Goal: Feedback & Contribution: Leave review/rating

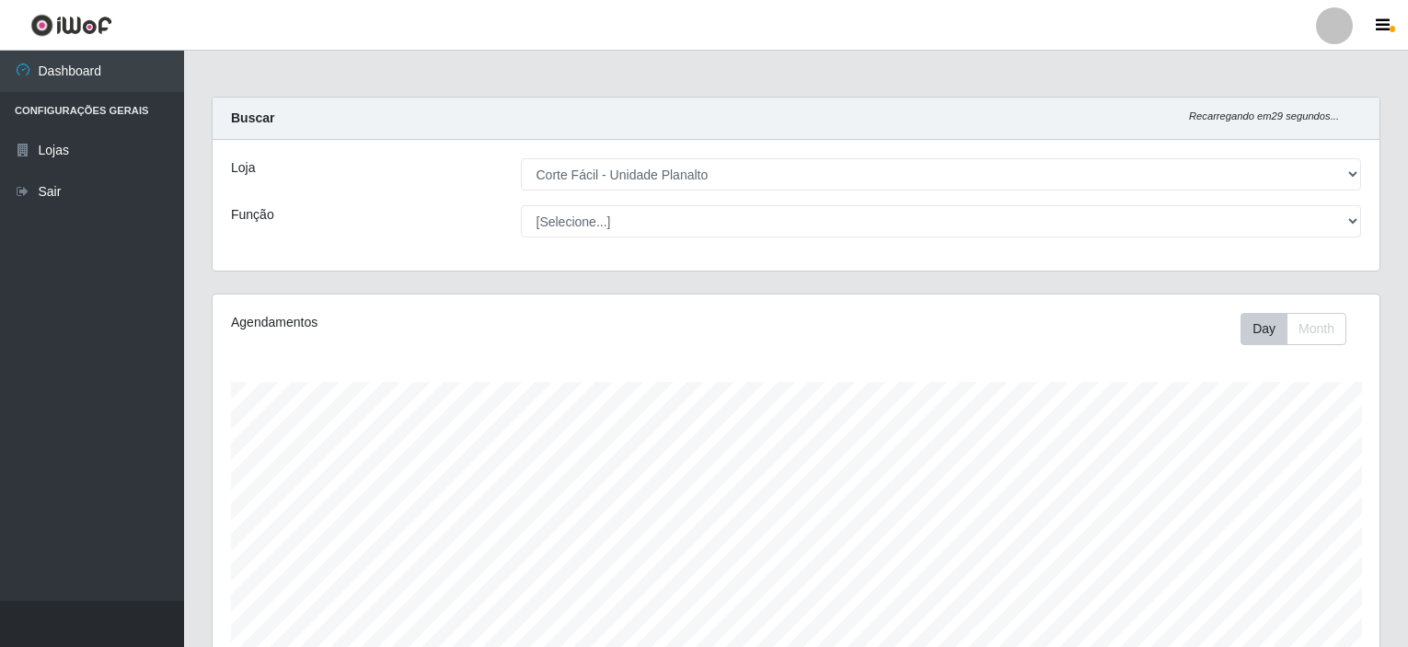
select select "202"
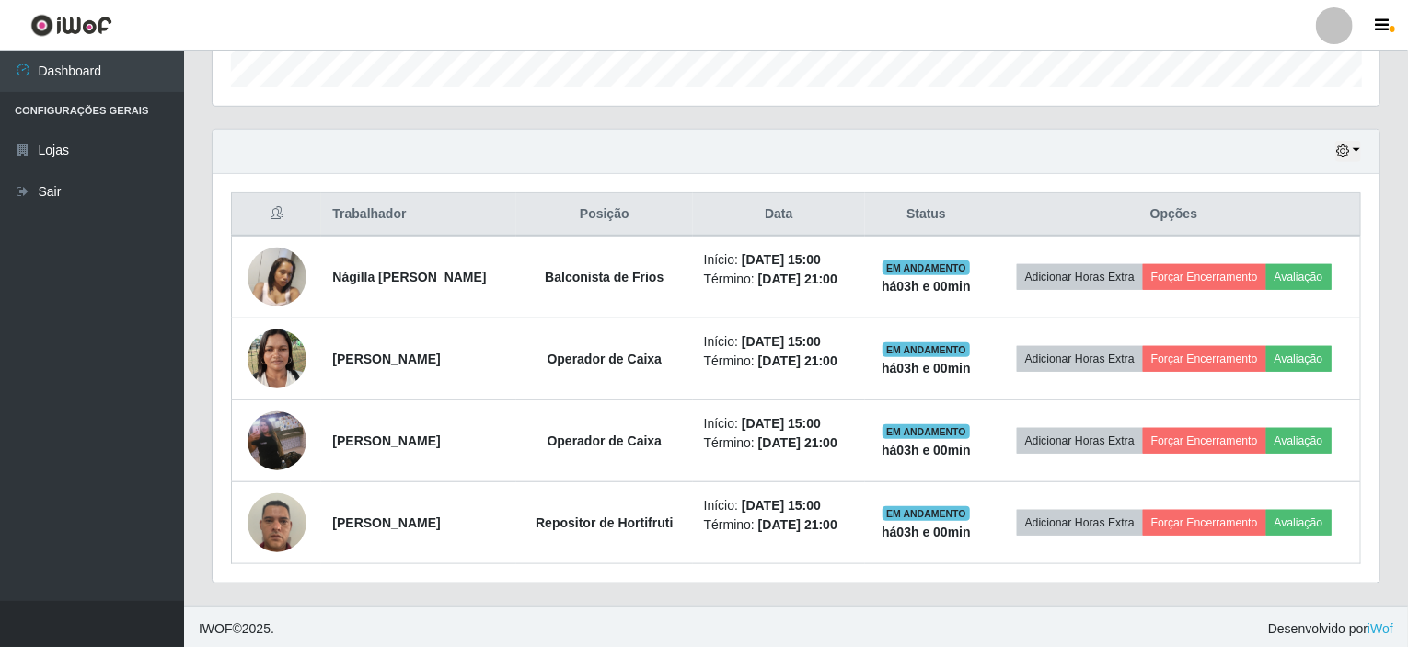
scroll to position [382, 1167]
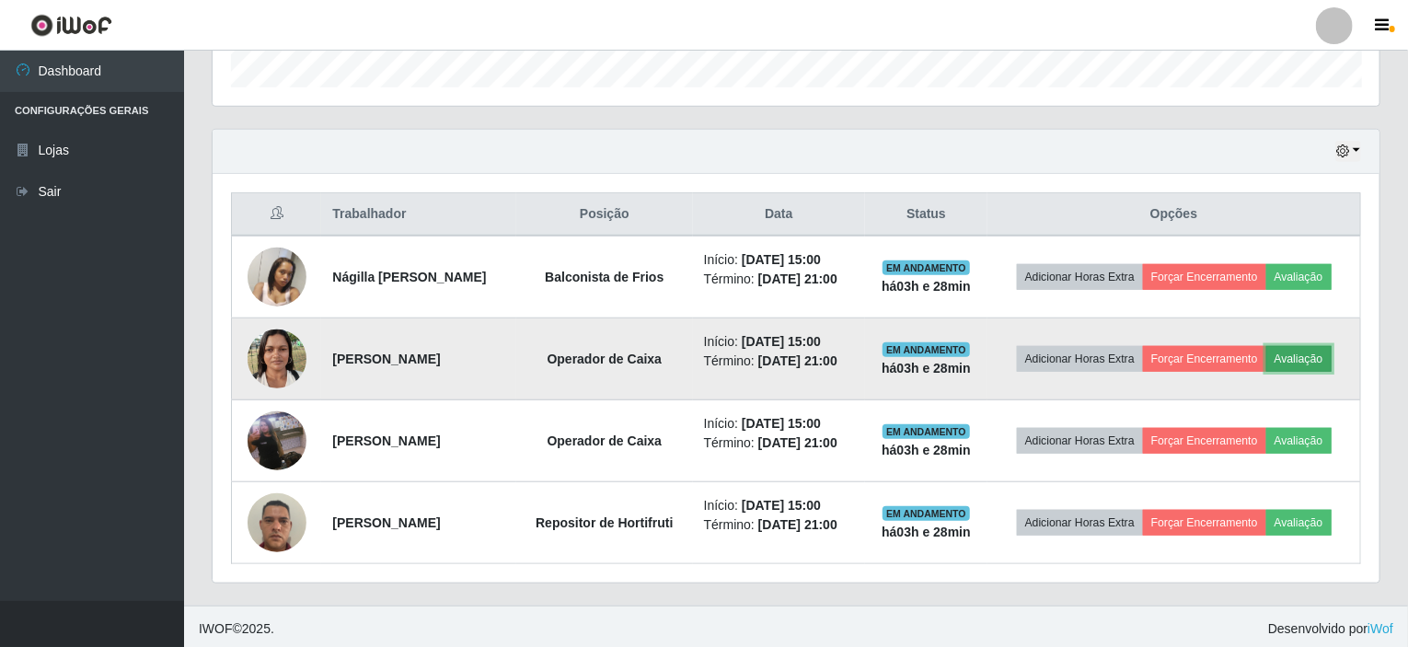
click at [1301, 359] on button "Avaliação" at bounding box center [1298, 359] width 65 height 26
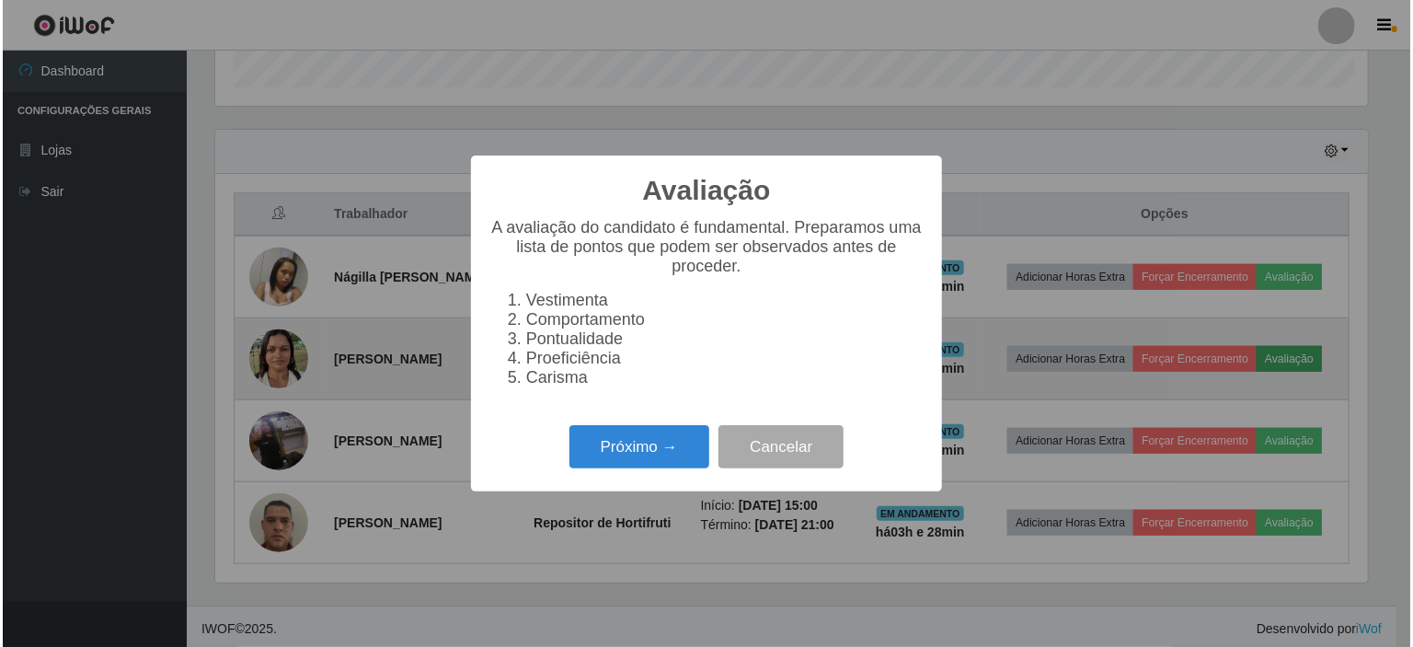
scroll to position [382, 1159]
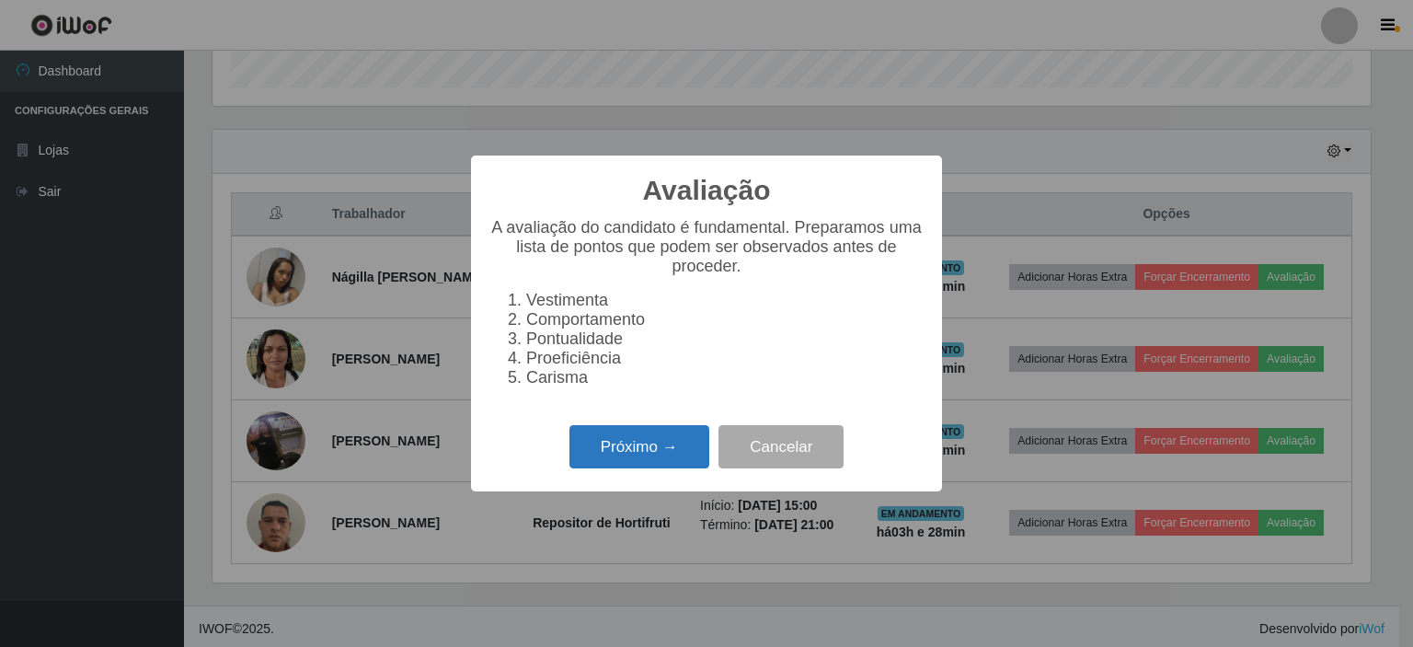
click at [639, 466] on button "Próximo →" at bounding box center [640, 446] width 140 height 43
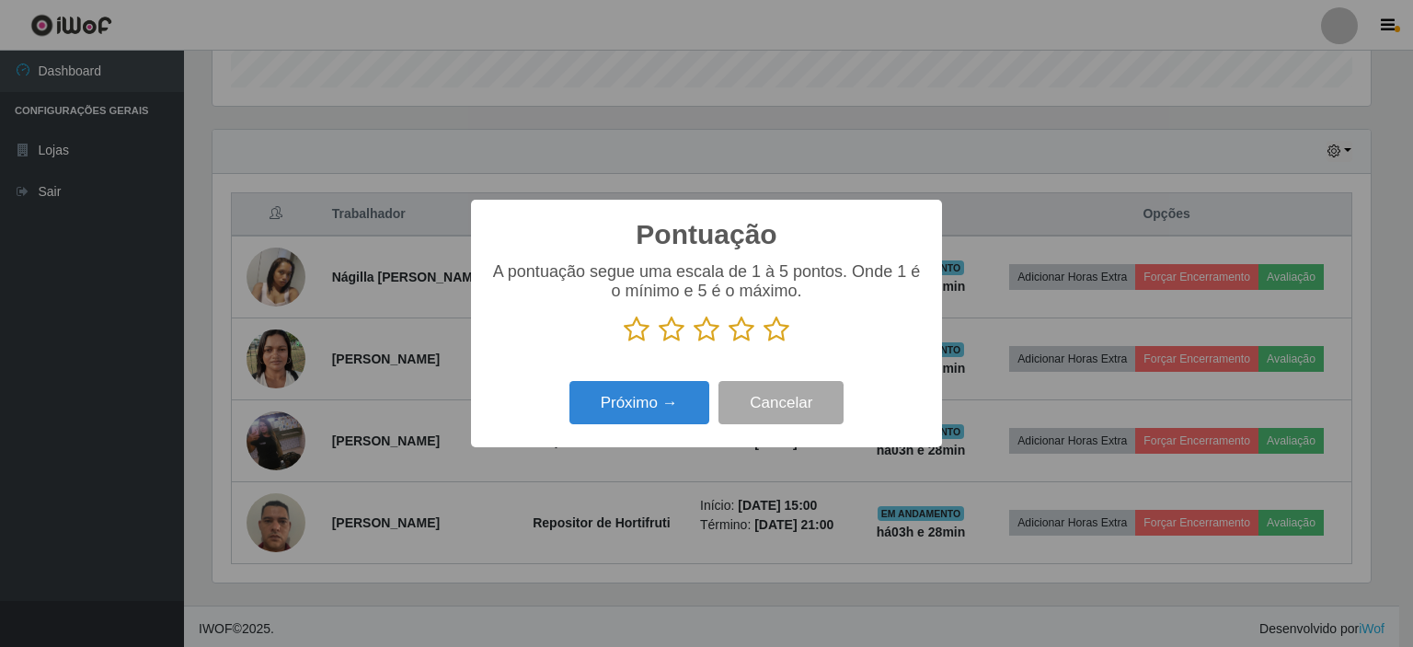
click at [769, 342] on icon at bounding box center [777, 330] width 26 height 28
click at [764, 343] on input "radio" at bounding box center [764, 343] width 0 height 0
click at [678, 396] on button "Próximo →" at bounding box center [640, 402] width 140 height 43
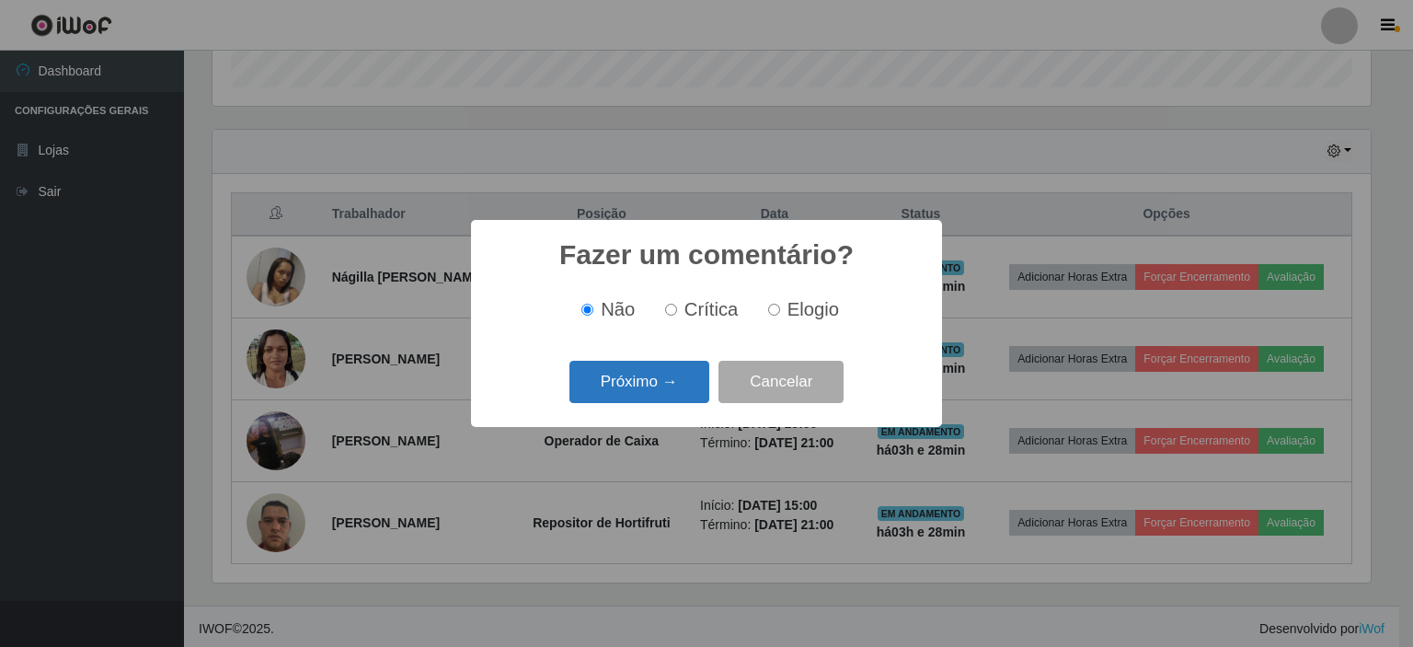
click at [675, 396] on button "Próximo →" at bounding box center [640, 382] width 140 height 43
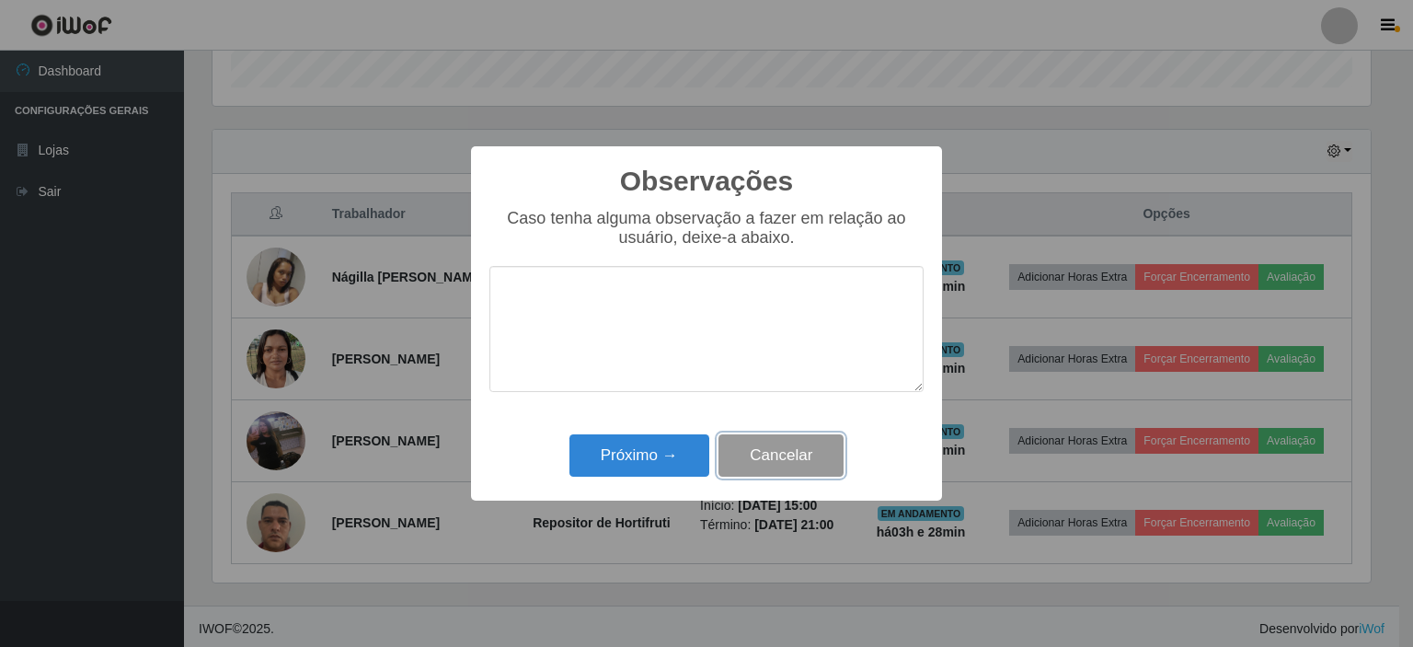
click at [762, 455] on button "Cancelar" at bounding box center [781, 455] width 125 height 43
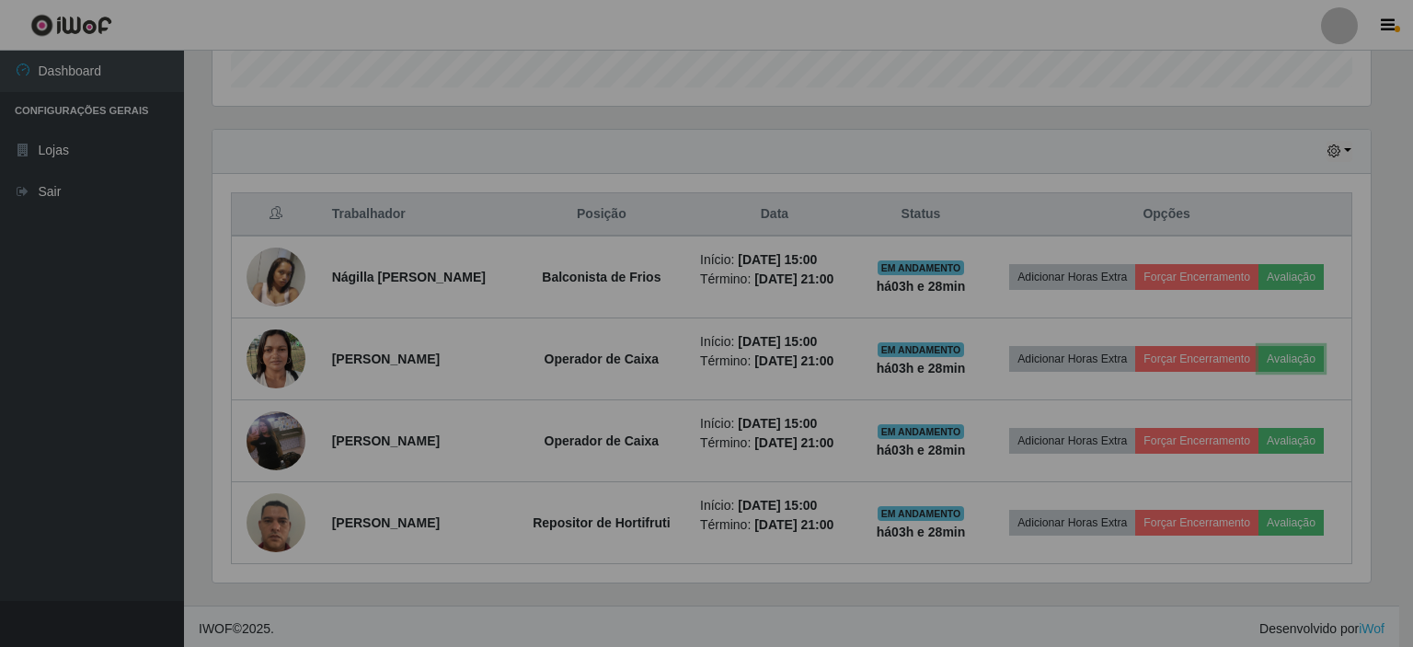
scroll to position [382, 1167]
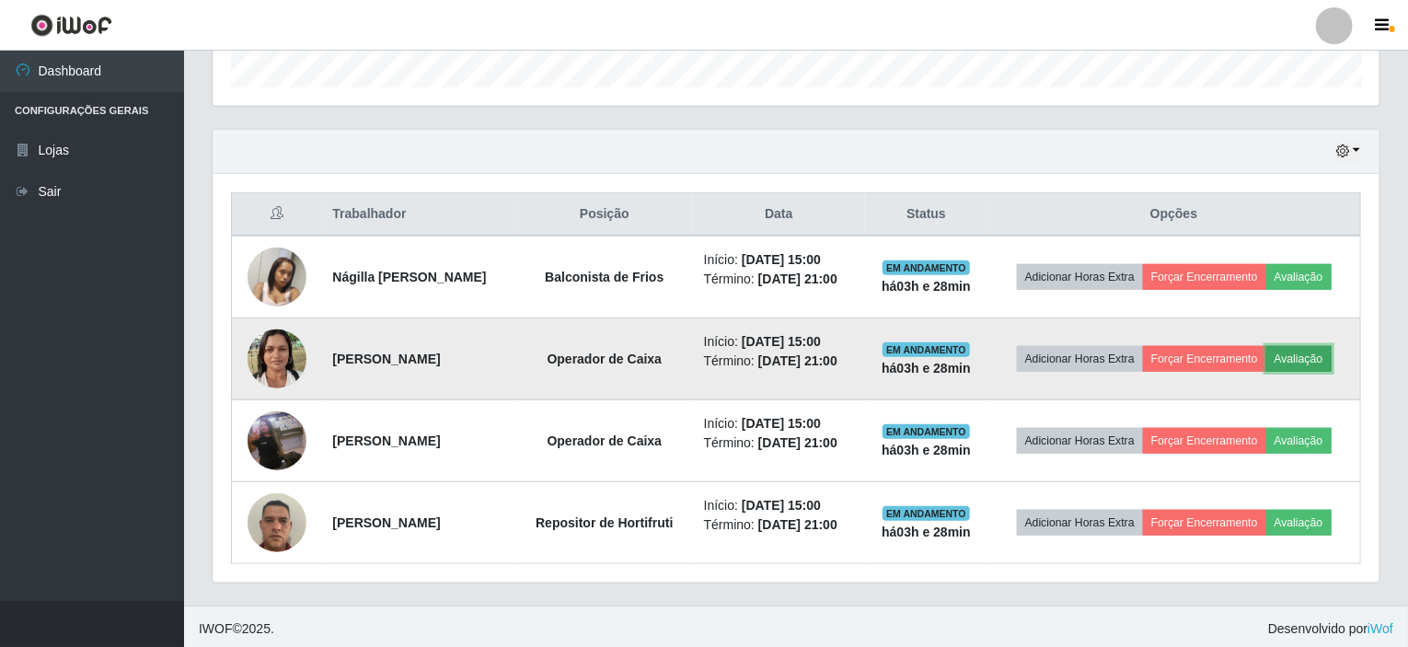
click at [1331, 353] on button "Avaliação" at bounding box center [1298, 359] width 65 height 26
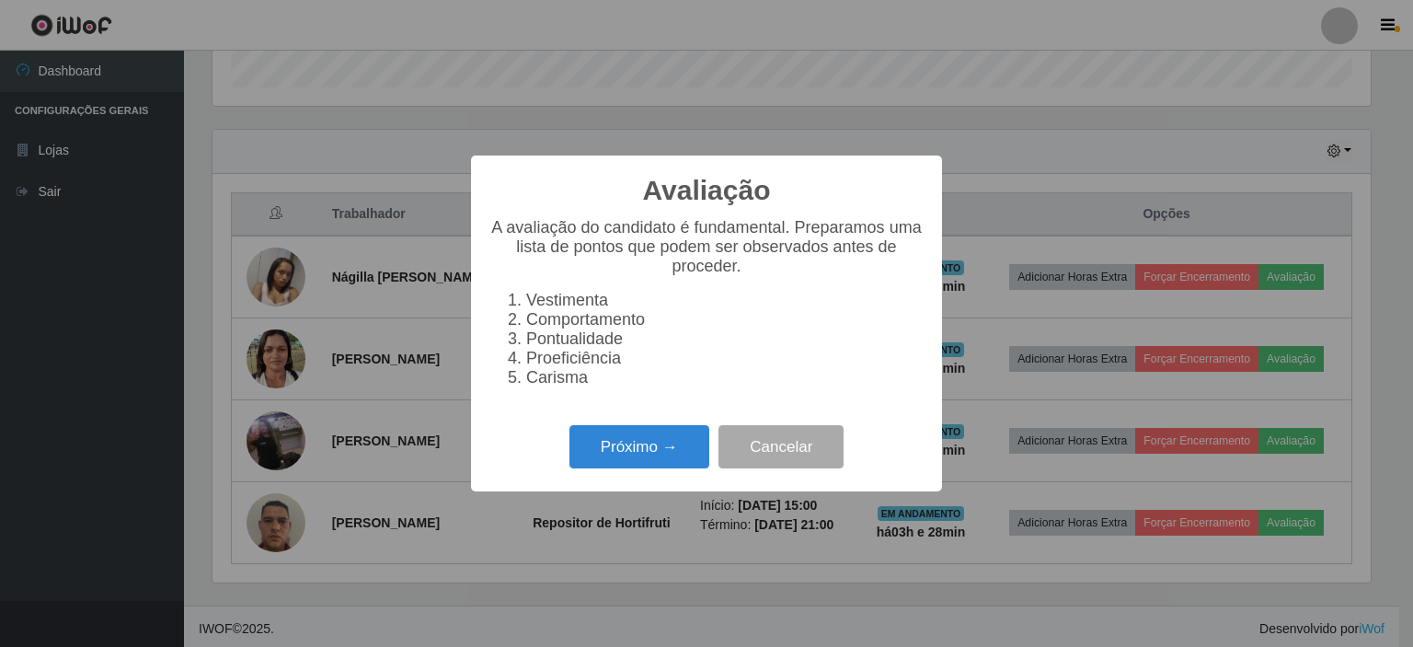
scroll to position [382, 1159]
click at [615, 462] on button "Próximo →" at bounding box center [640, 446] width 140 height 43
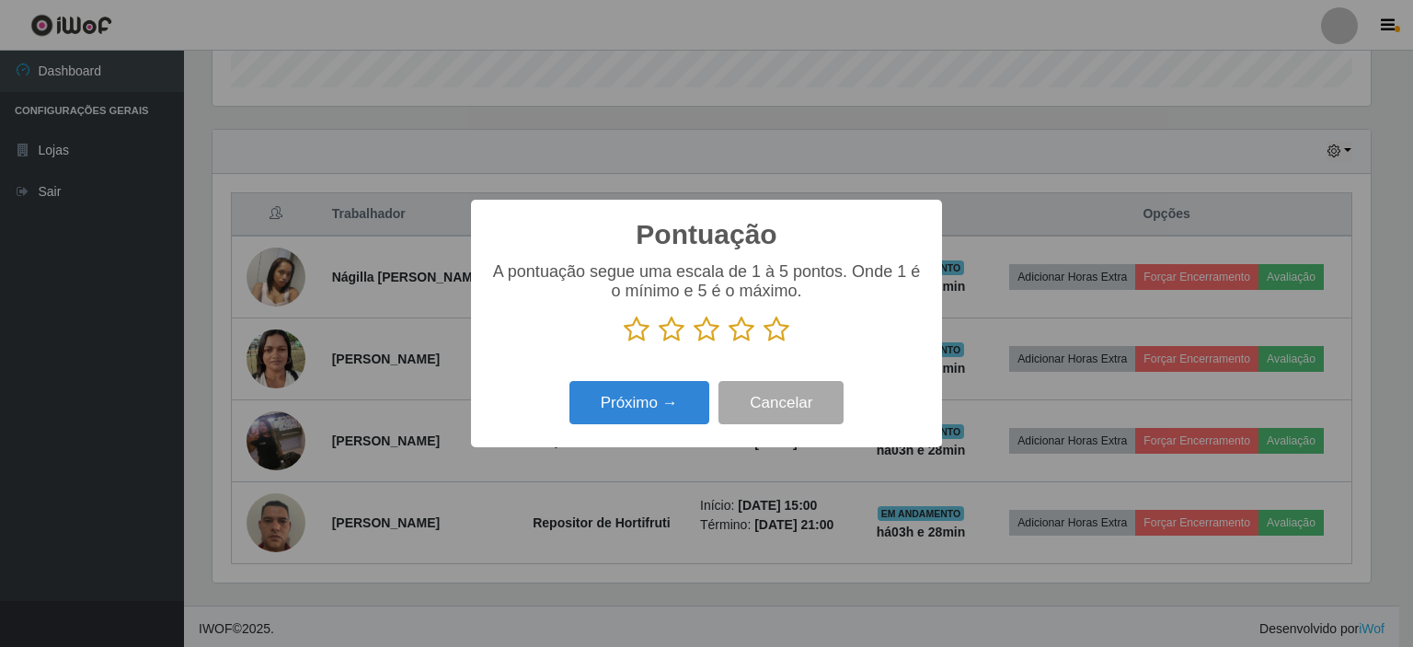
scroll to position [919682, 918905]
click at [765, 343] on icon at bounding box center [777, 330] width 26 height 28
click at [764, 343] on input "radio" at bounding box center [764, 343] width 0 height 0
click at [688, 395] on button "Próximo →" at bounding box center [640, 402] width 140 height 43
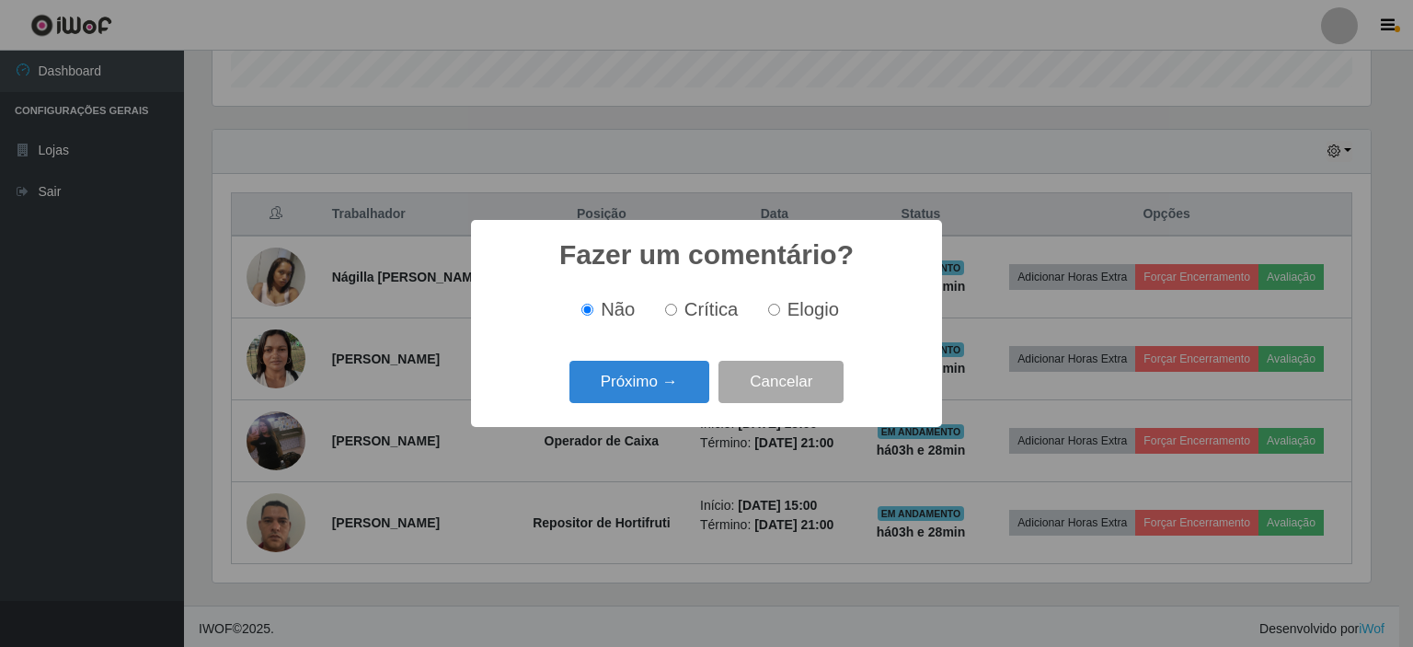
click at [769, 310] on input "Elogio" at bounding box center [774, 310] width 12 height 12
radio input "true"
click at [639, 386] on button "Próximo →" at bounding box center [640, 382] width 140 height 43
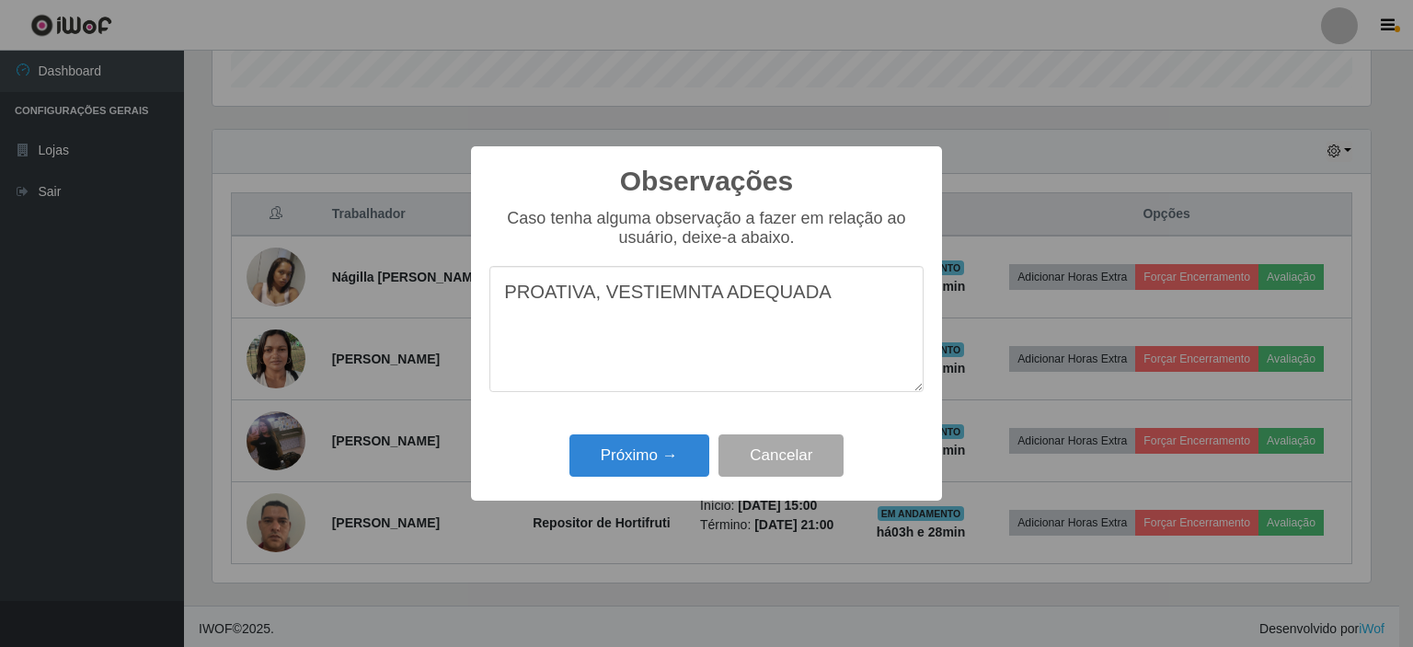
click at [666, 293] on textarea "PROATIVA, VESTIEMNTA ADEQUADA" at bounding box center [706, 329] width 434 height 126
click at [648, 301] on textarea "PROATIVA, VESTIEMNTA ADEQUADA" at bounding box center [706, 329] width 434 height 126
click at [661, 294] on textarea "PROATIVA, VESTIMNTA ADEQUADA" at bounding box center [706, 329] width 434 height 126
click at [810, 294] on textarea "PROATIVA, VESTIMENTA ADEQUADA" at bounding box center [706, 329] width 434 height 126
type textarea "PROATIVA, VESTIMENTA ADEQUADA, BOM ATENDIMENTO."
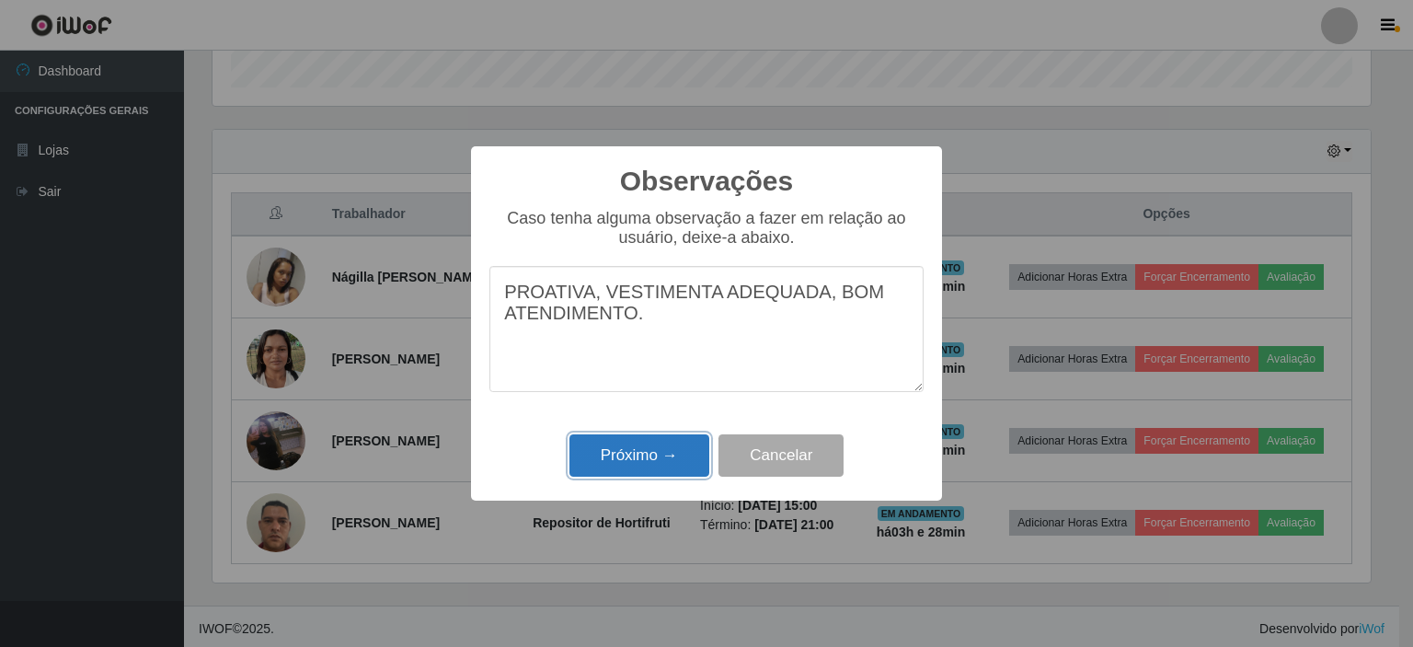
click at [625, 471] on button "Próximo →" at bounding box center [640, 455] width 140 height 43
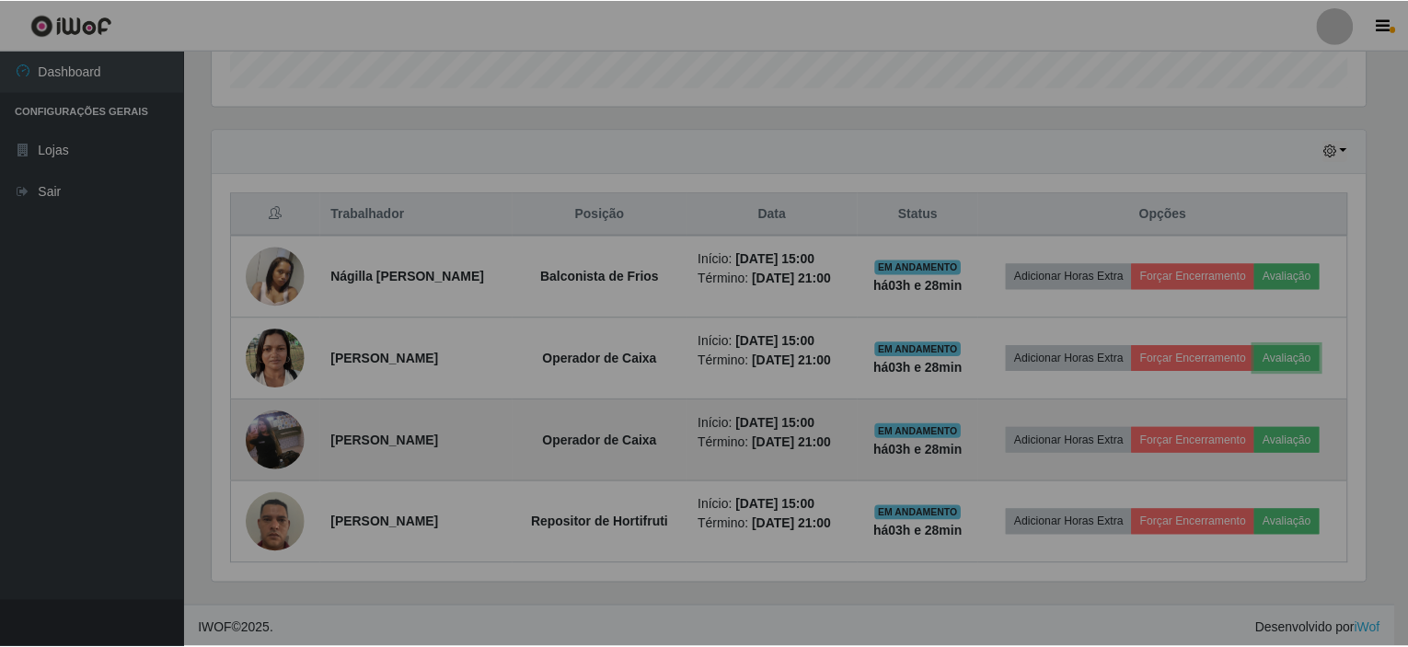
scroll to position [382, 1167]
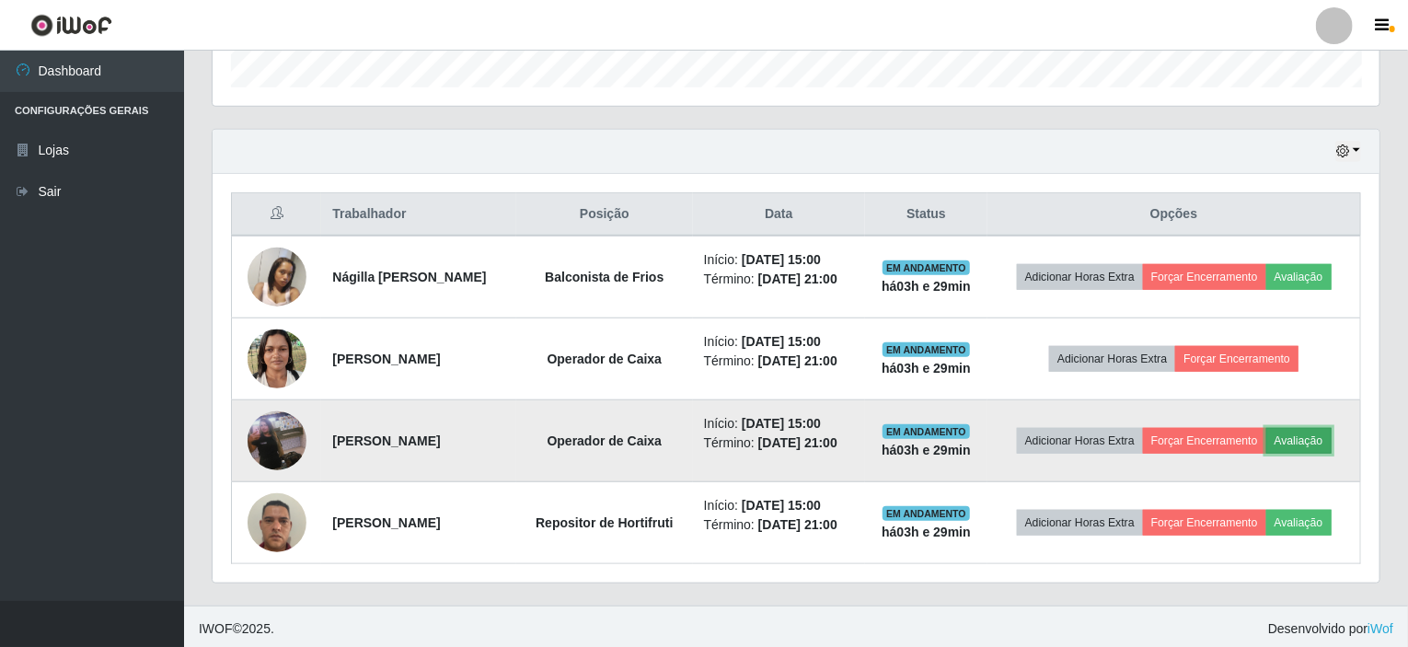
click at [1320, 433] on button "Avaliação" at bounding box center [1298, 441] width 65 height 26
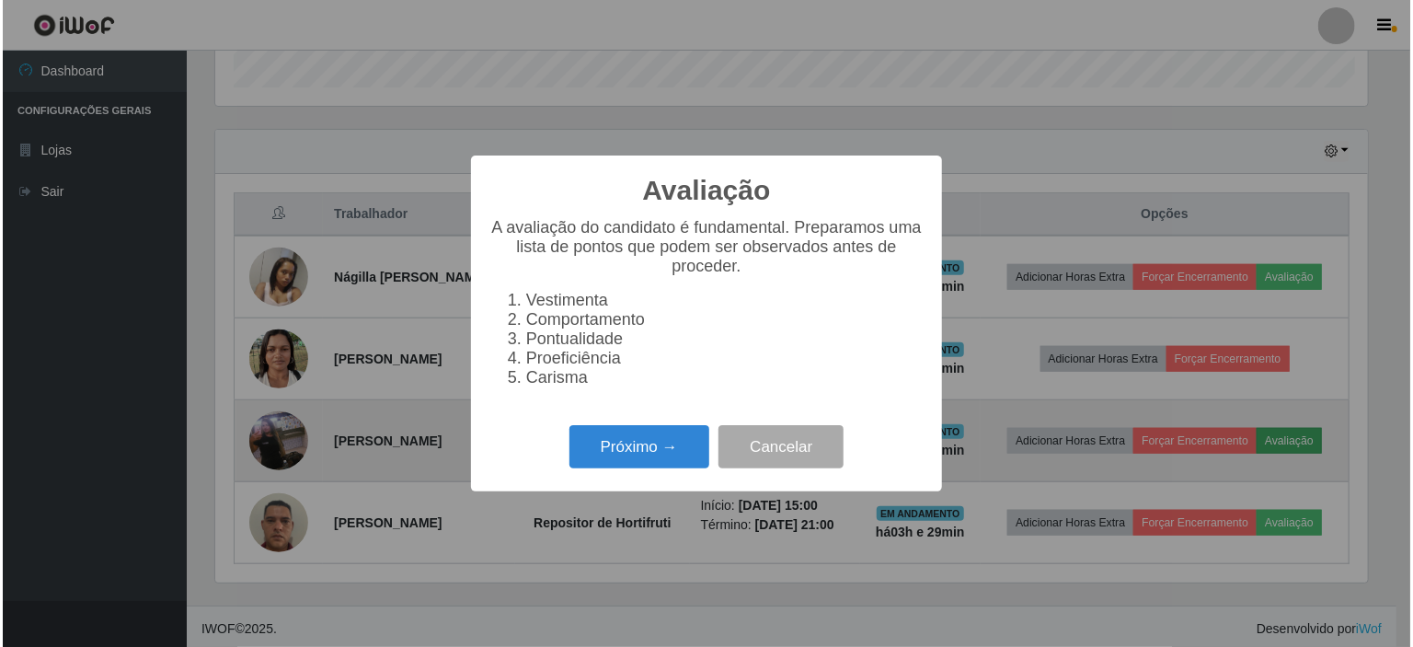
scroll to position [382, 1159]
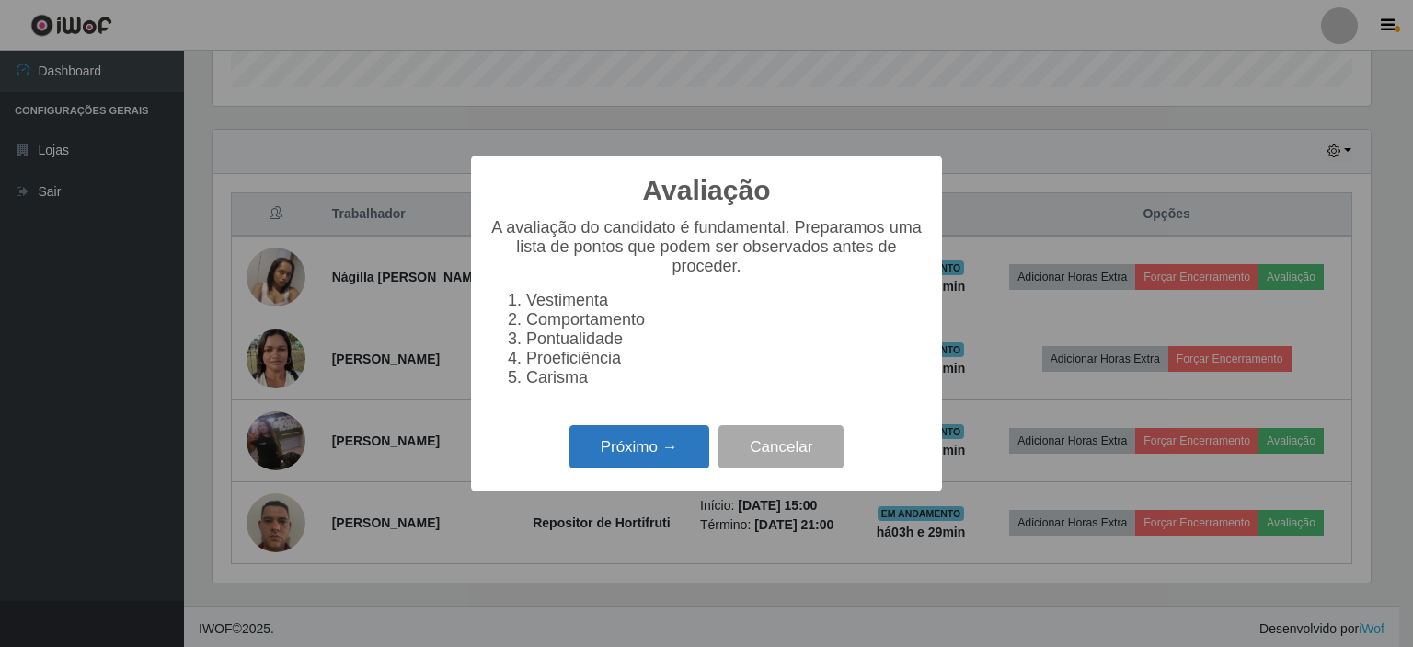
click at [652, 446] on button "Próximo →" at bounding box center [640, 446] width 140 height 43
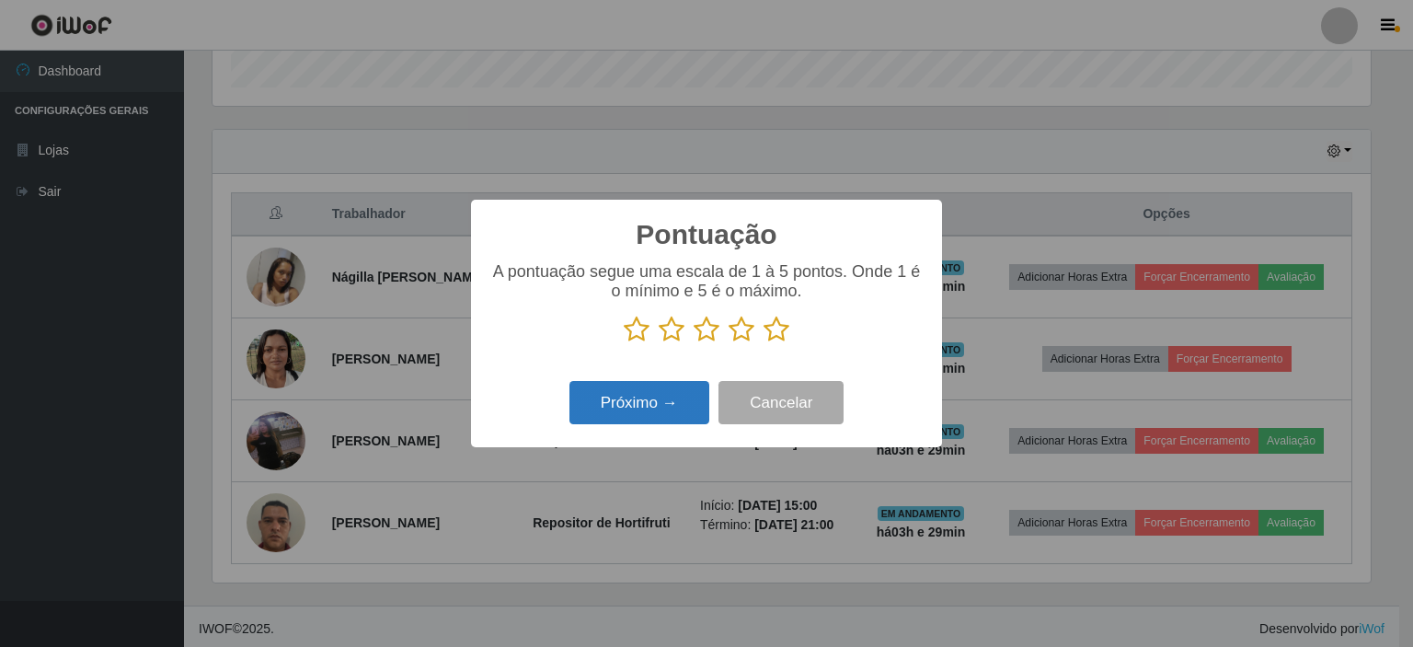
scroll to position [919682, 918905]
click at [778, 335] on icon at bounding box center [777, 330] width 26 height 28
click at [764, 343] on input "radio" at bounding box center [764, 343] width 0 height 0
click at [657, 414] on button "Próximo →" at bounding box center [640, 402] width 140 height 43
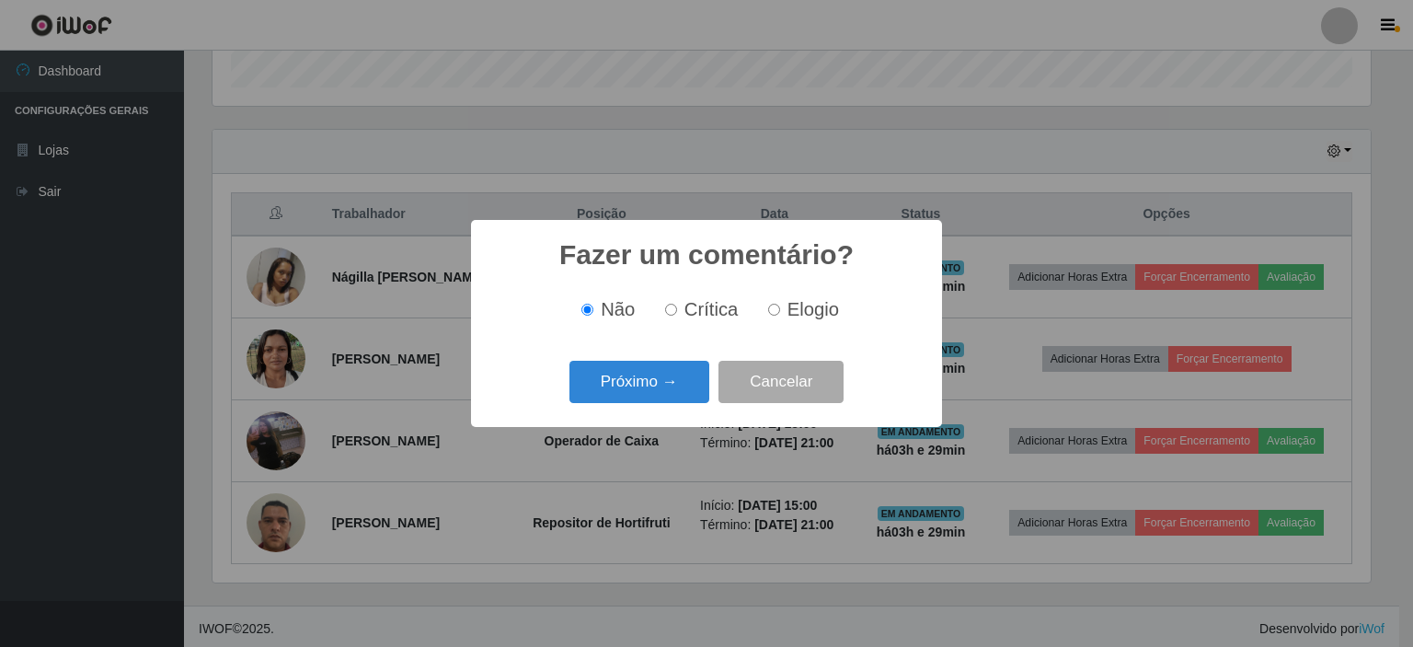
click at [779, 305] on label "Elogio" at bounding box center [800, 309] width 78 height 21
click at [779, 305] on input "Elogio" at bounding box center [774, 310] width 12 height 12
radio input "true"
click at [675, 363] on button "Próximo →" at bounding box center [640, 382] width 140 height 43
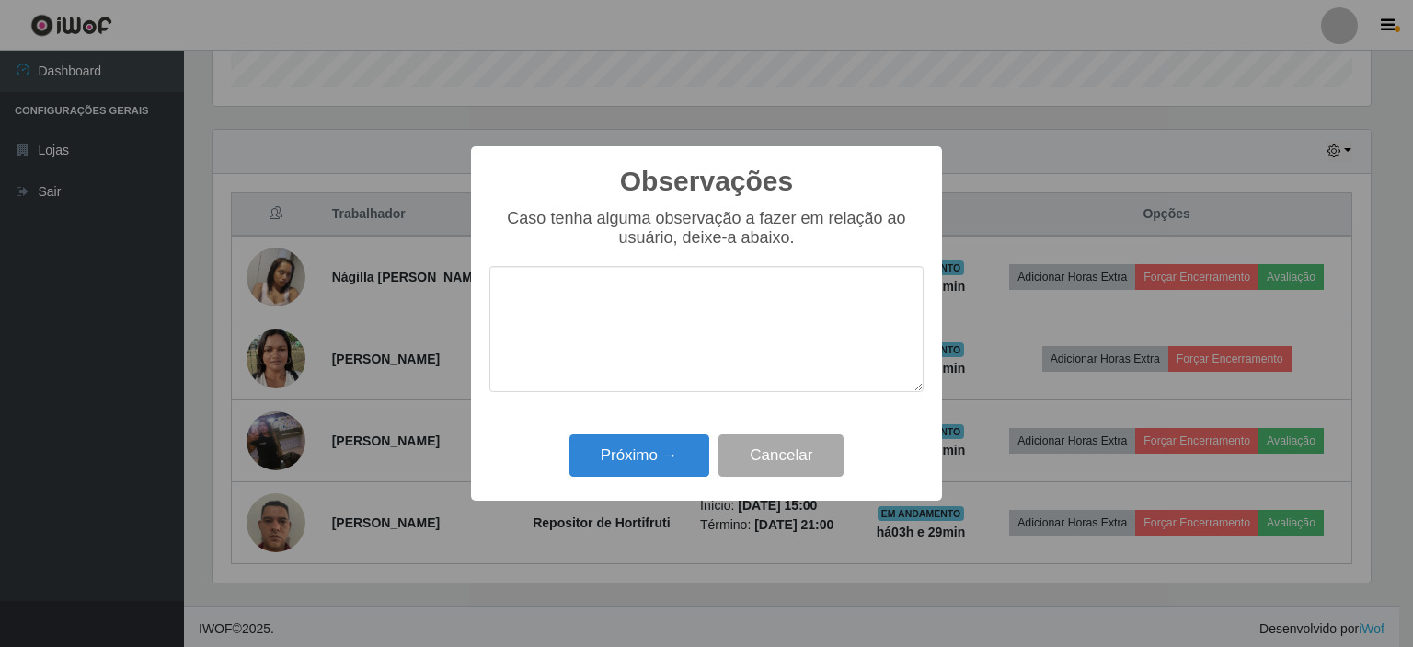
click at [754, 329] on textarea at bounding box center [706, 329] width 434 height 126
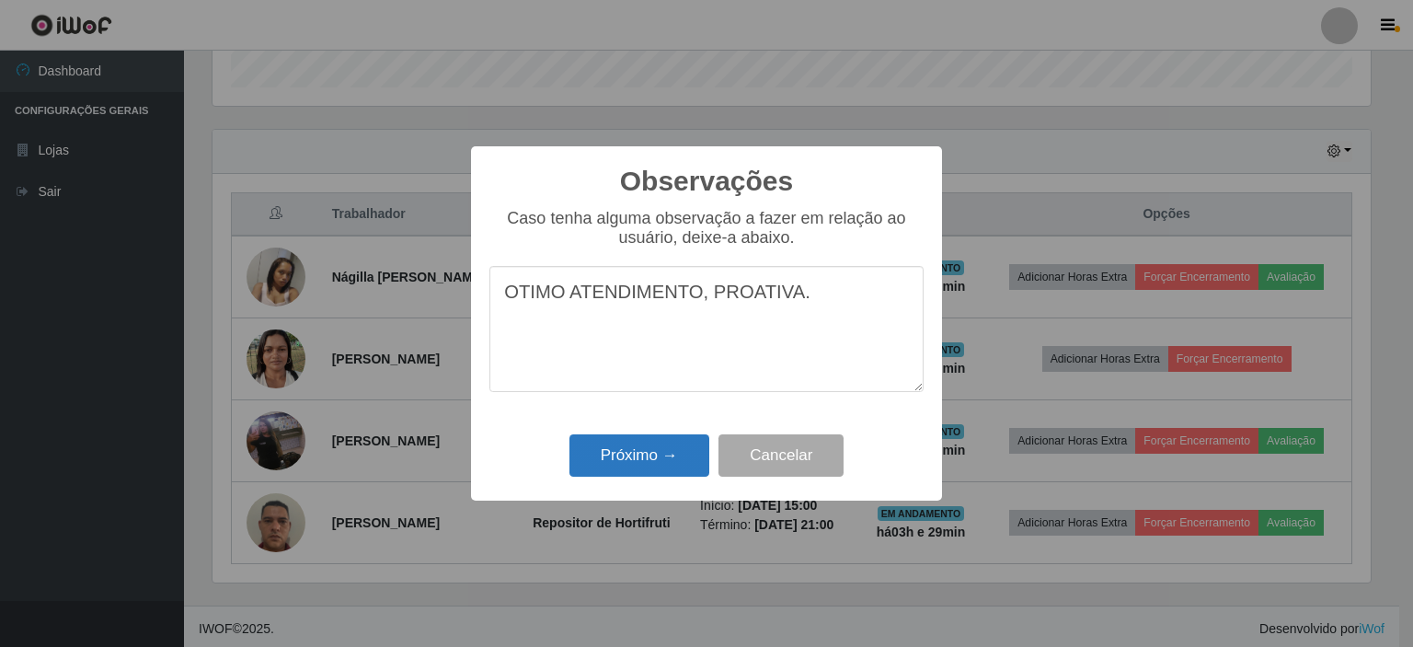
type textarea "OTIMO ATENDIMENTO, PROATIVA."
click at [659, 448] on button "Próximo →" at bounding box center [640, 455] width 140 height 43
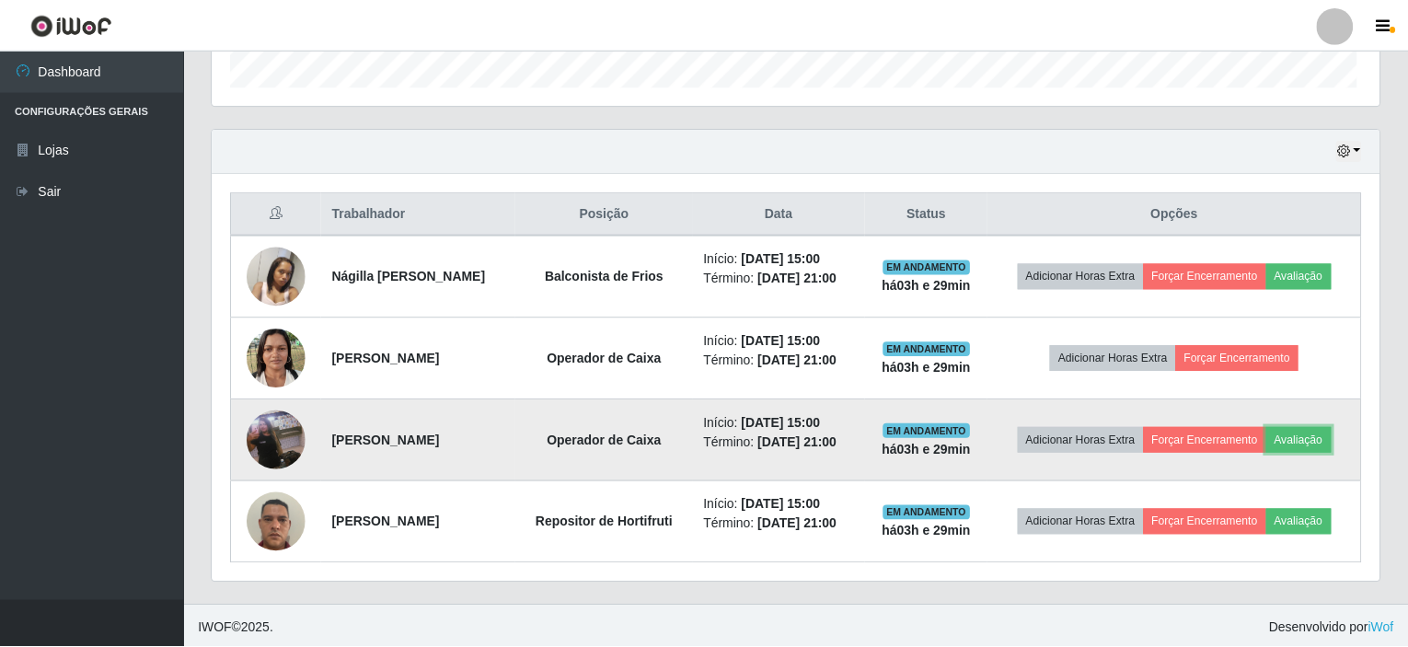
scroll to position [382, 1167]
